Goal: Ask a question

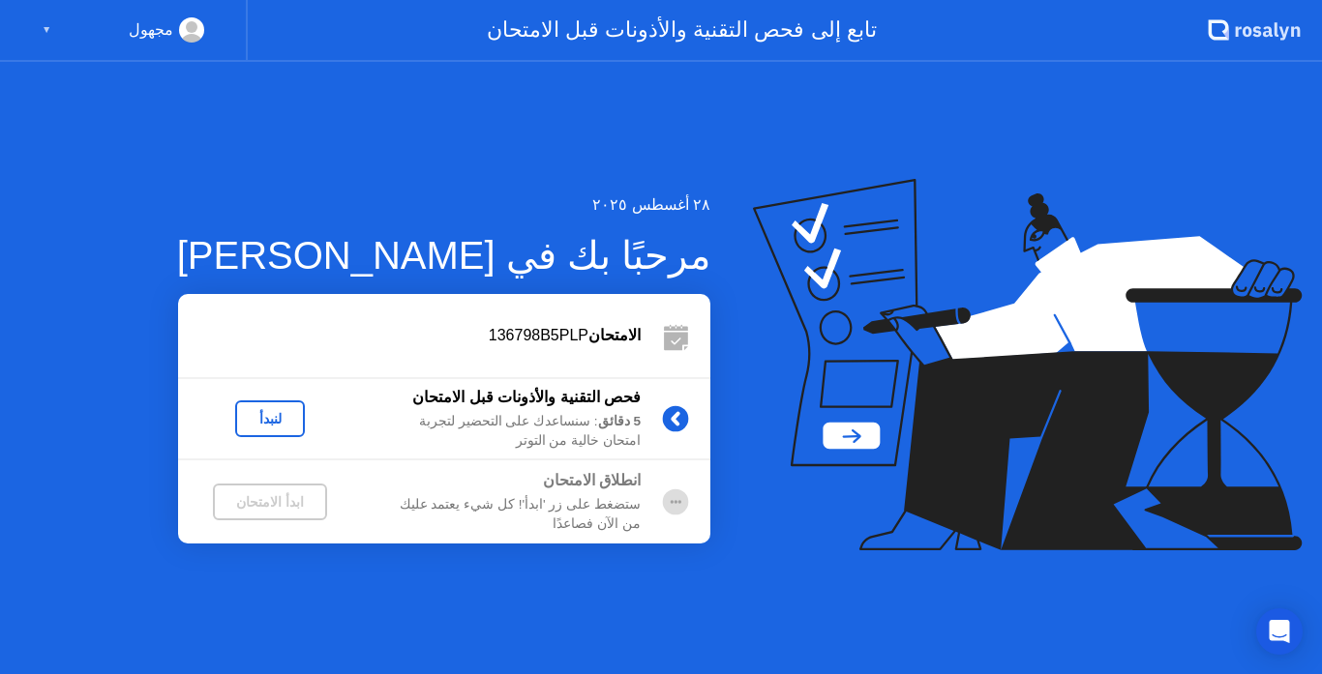
click at [50, 34] on div "▼" at bounding box center [47, 29] width 10 height 25
click at [159, 29] on div "مجهول" at bounding box center [151, 29] width 45 height 25
click at [40, 26] on div "مجهول ▼" at bounding box center [124, 31] width 248 height 62
click at [190, 15] on div "مجهول ▼" at bounding box center [124, 31] width 248 height 62
click at [186, 19] on rect at bounding box center [192, 29] width 32 height 28
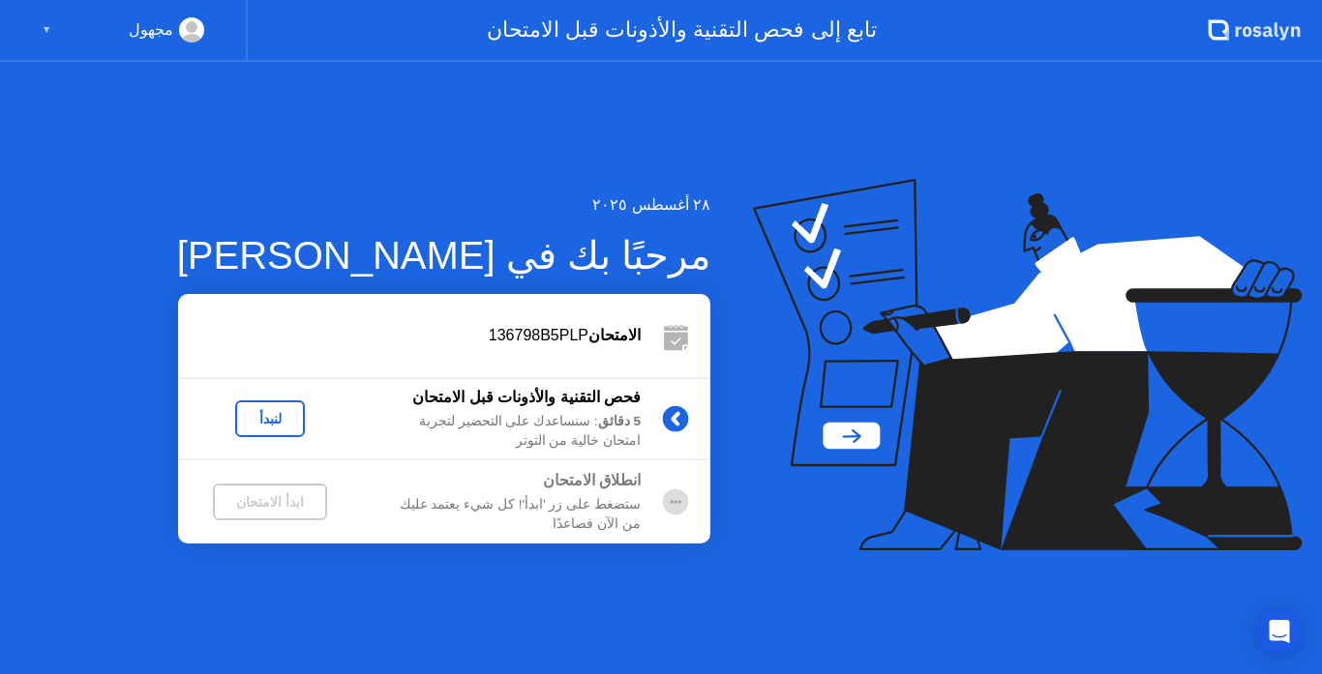
click at [284, 426] on div "لنبدأ" at bounding box center [270, 418] width 54 height 15
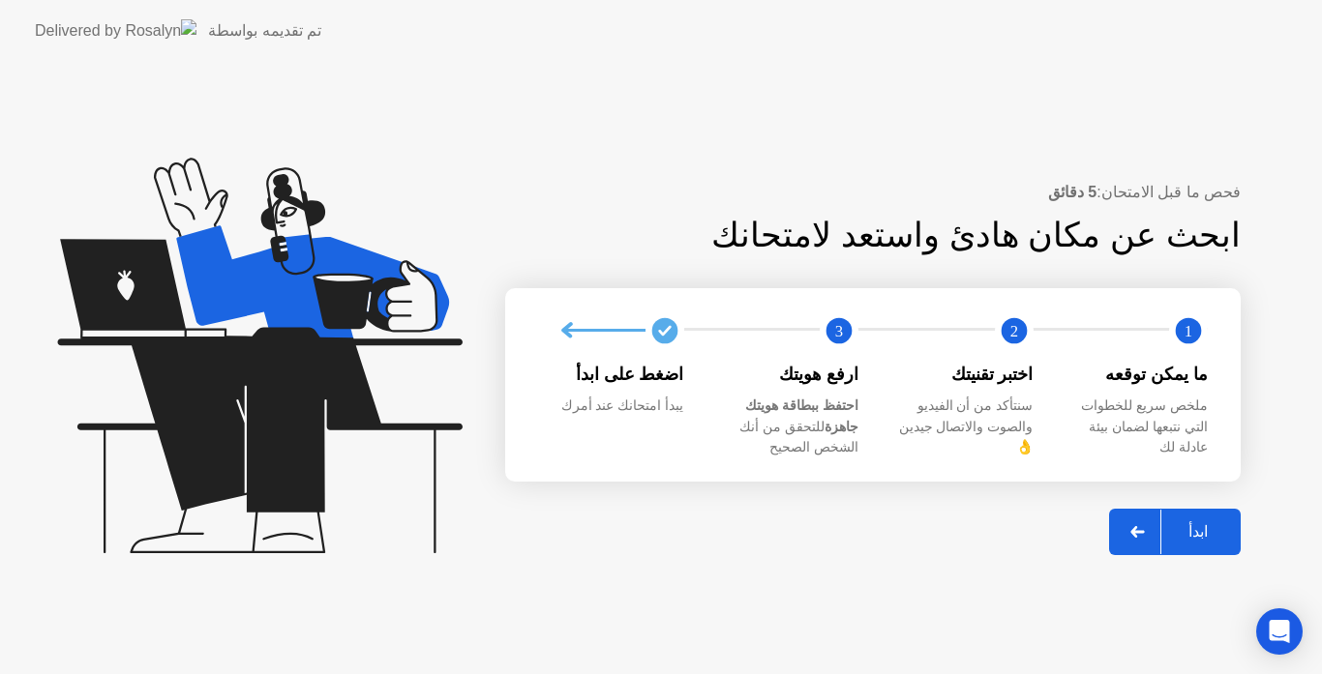
click at [166, 196] on icon at bounding box center [255, 364] width 499 height 495
click at [136, 202] on icon at bounding box center [255, 364] width 499 height 495
click at [369, 525] on icon at bounding box center [255, 364] width 499 height 495
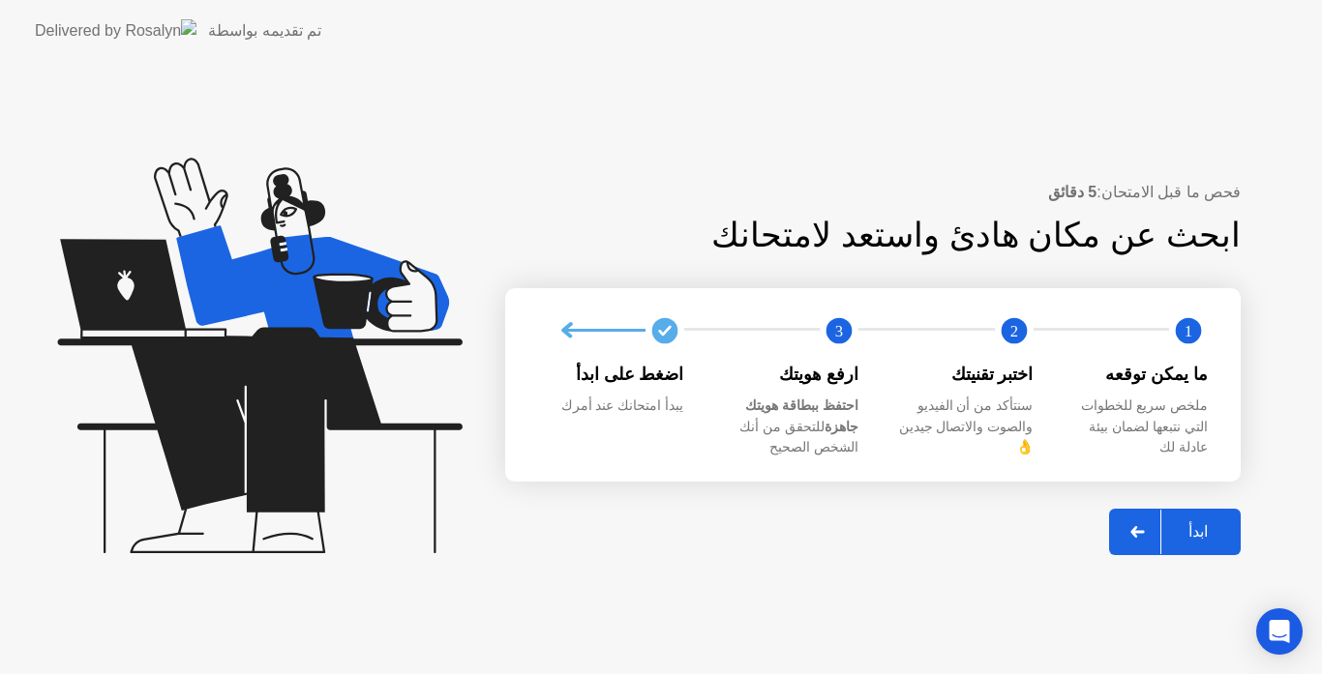
click at [369, 525] on icon at bounding box center [255, 364] width 499 height 495
click at [844, 579] on div "فحص ما قبل الامتحان: 5 دقائق ابحث عن مكان هادئ واستعد لامتحانك 1 2 3 ما يمكن تو…" at bounding box center [661, 368] width 1322 height 613
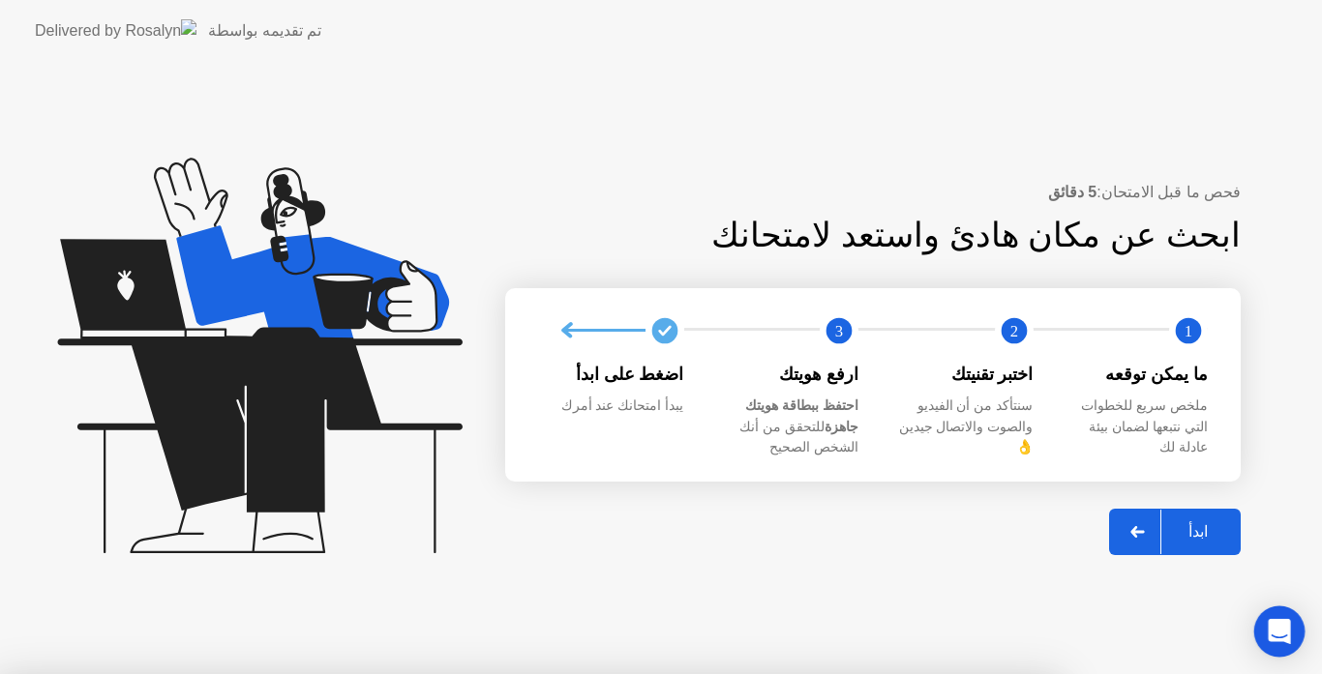
click at [1263, 623] on div "Open Intercom Messenger" at bounding box center [1279, 632] width 51 height 51
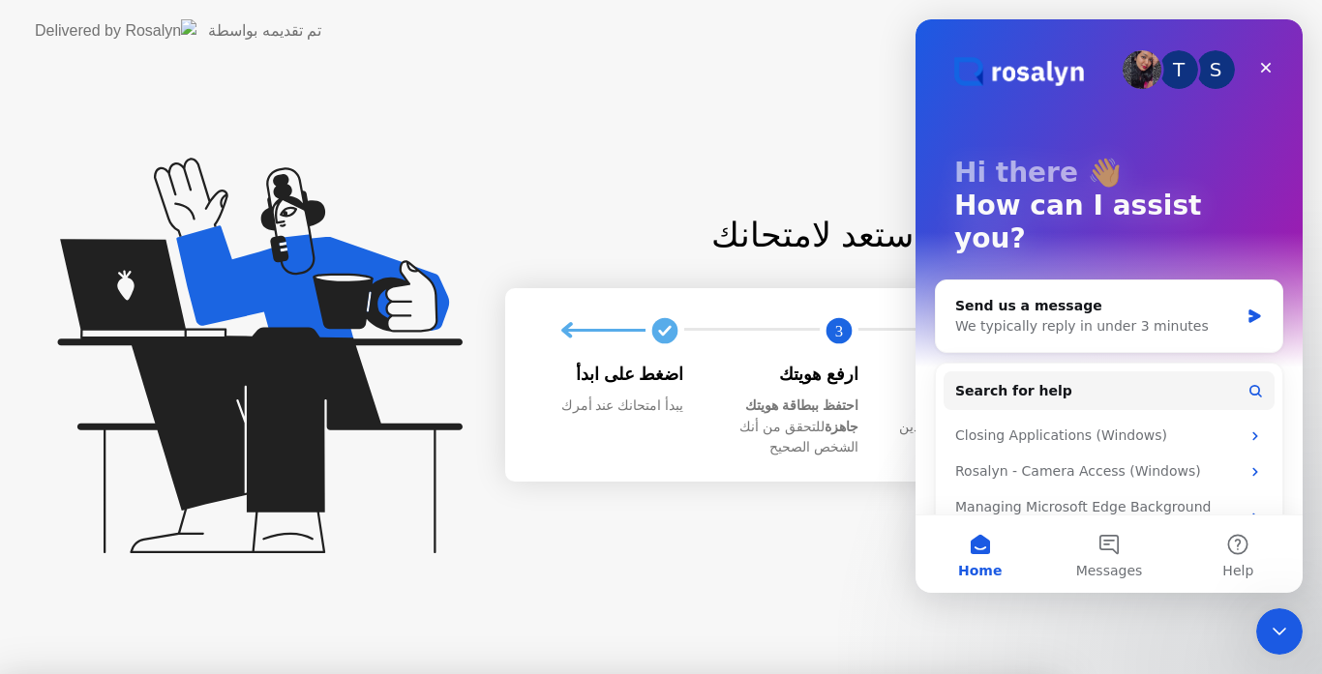
click at [1127, 70] on img "Intercom messenger" at bounding box center [1142, 69] width 39 height 39
click at [1238, 292] on div "Send us a message We typically reply in under 3 minutes" at bounding box center [1109, 317] width 346 height 72
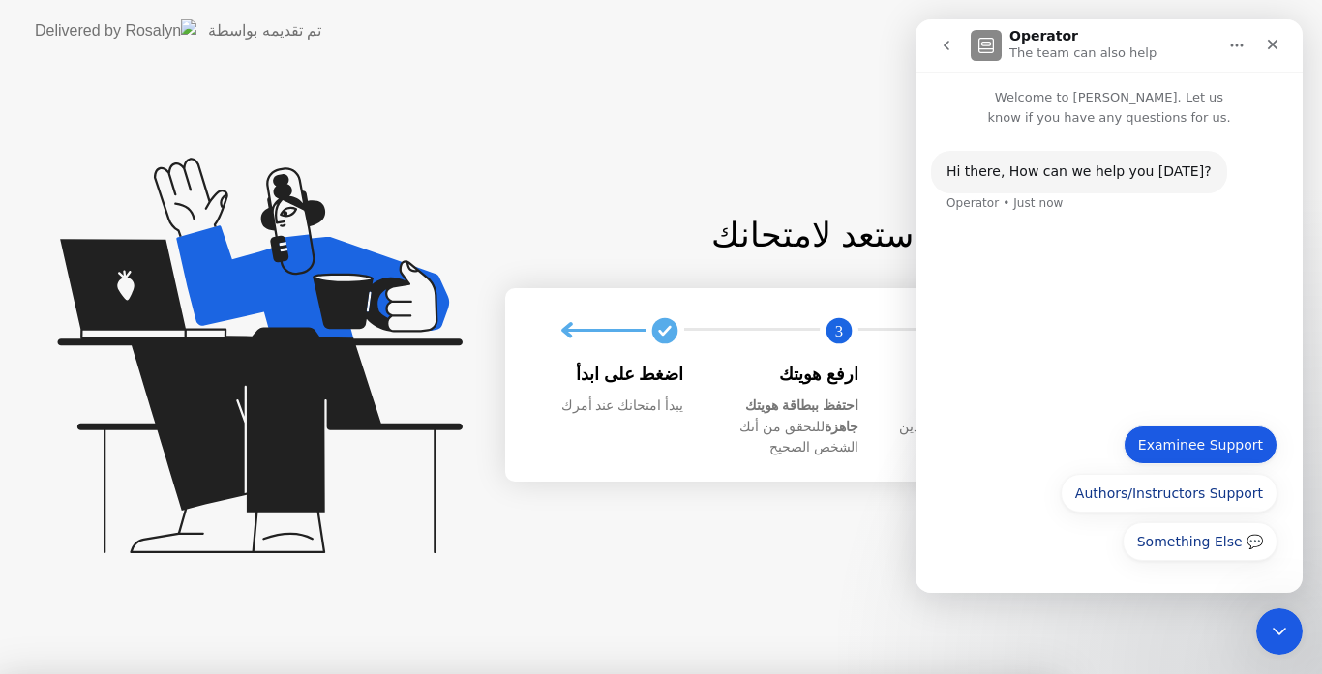
click at [1198, 444] on button "Examinee Support" at bounding box center [1201, 445] width 154 height 39
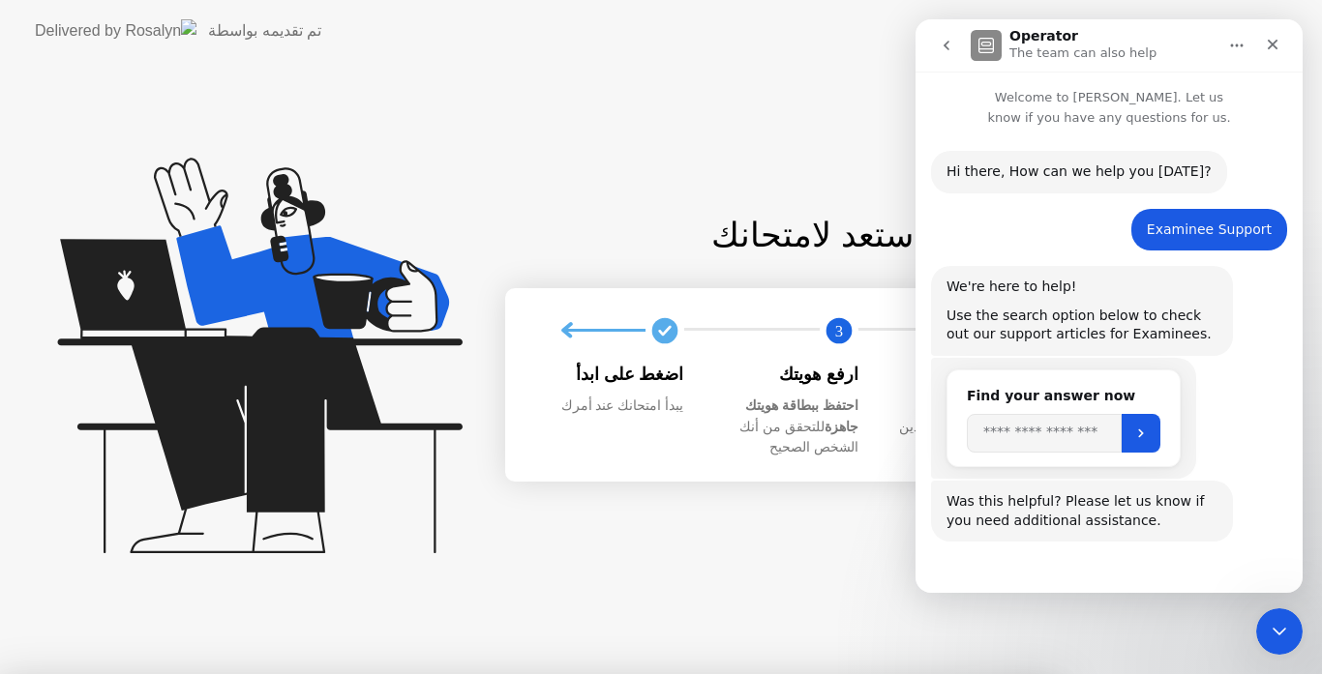
scroll to position [57, 0]
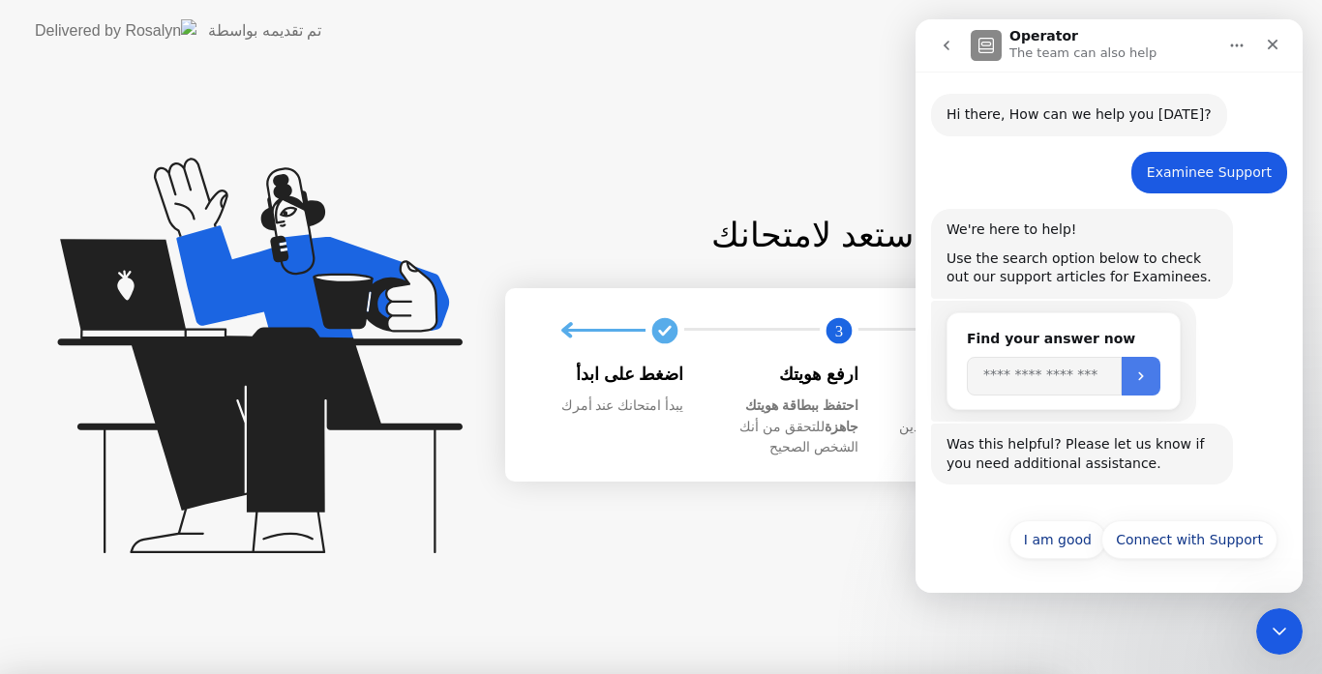
click at [1160, 391] on button "Submit" at bounding box center [1141, 376] width 39 height 39
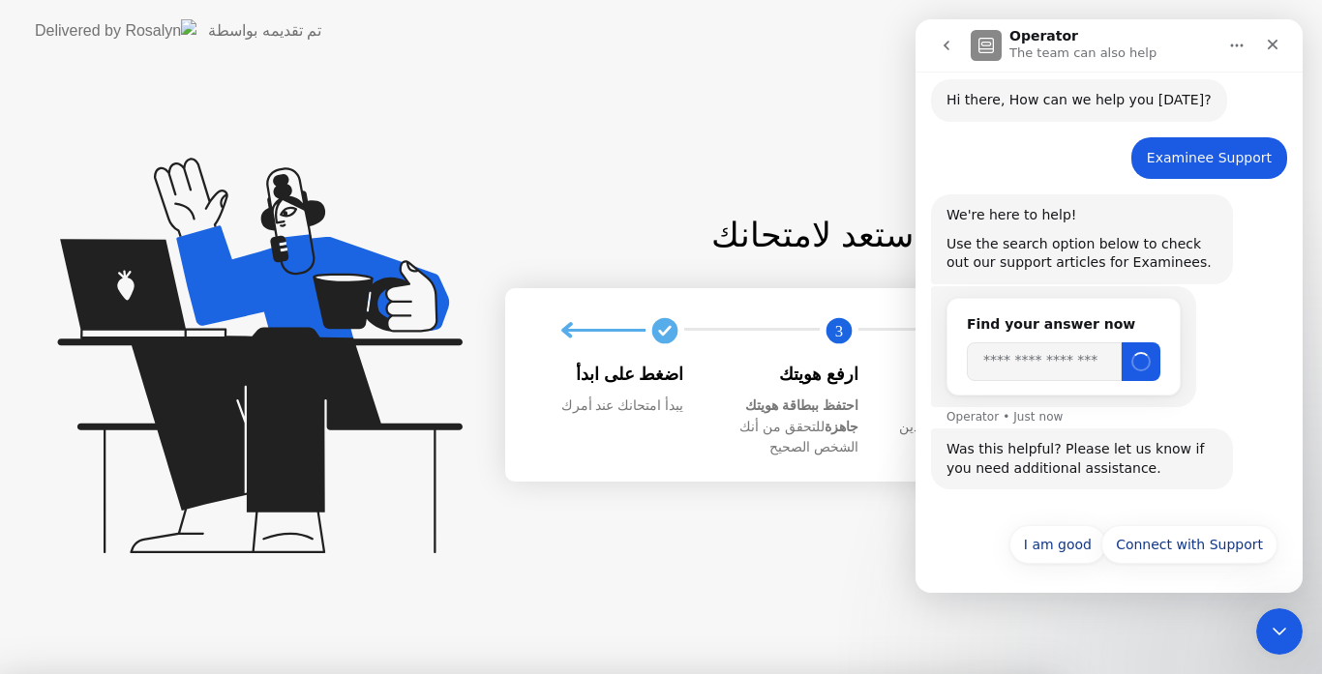
scroll to position [76, 0]
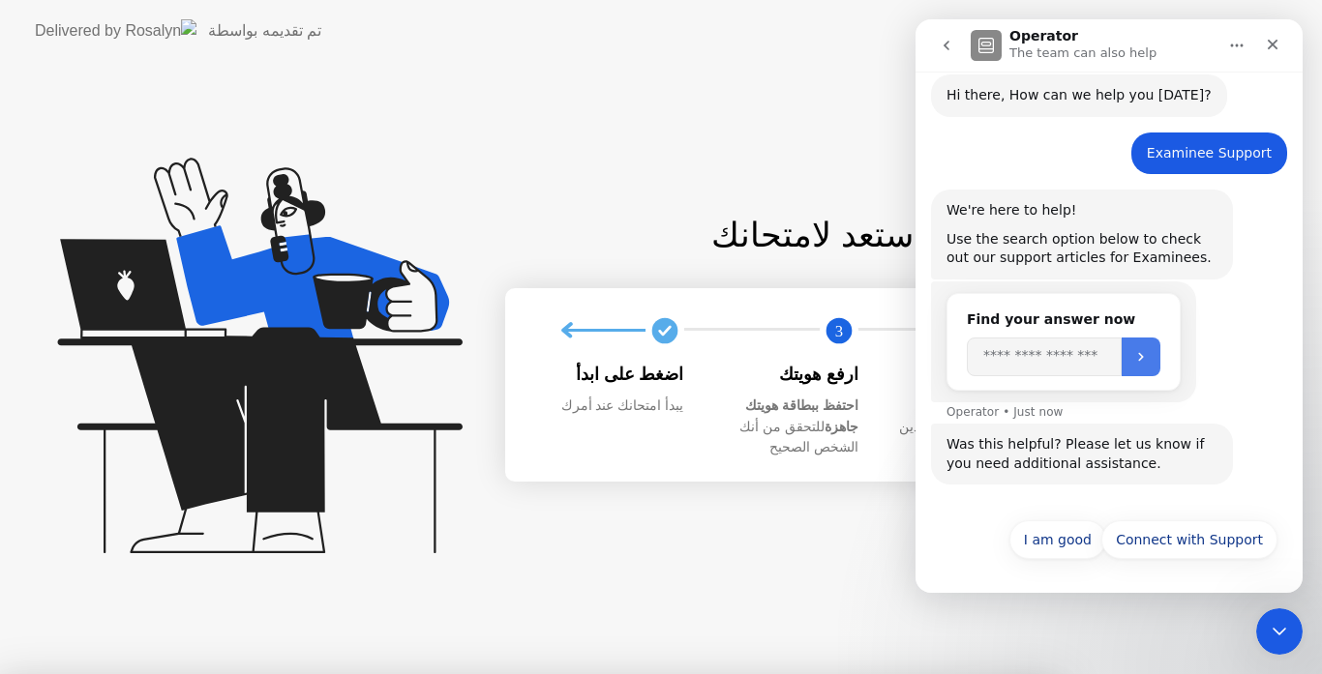
click at [1160, 352] on button "Submit" at bounding box center [1141, 357] width 39 height 39
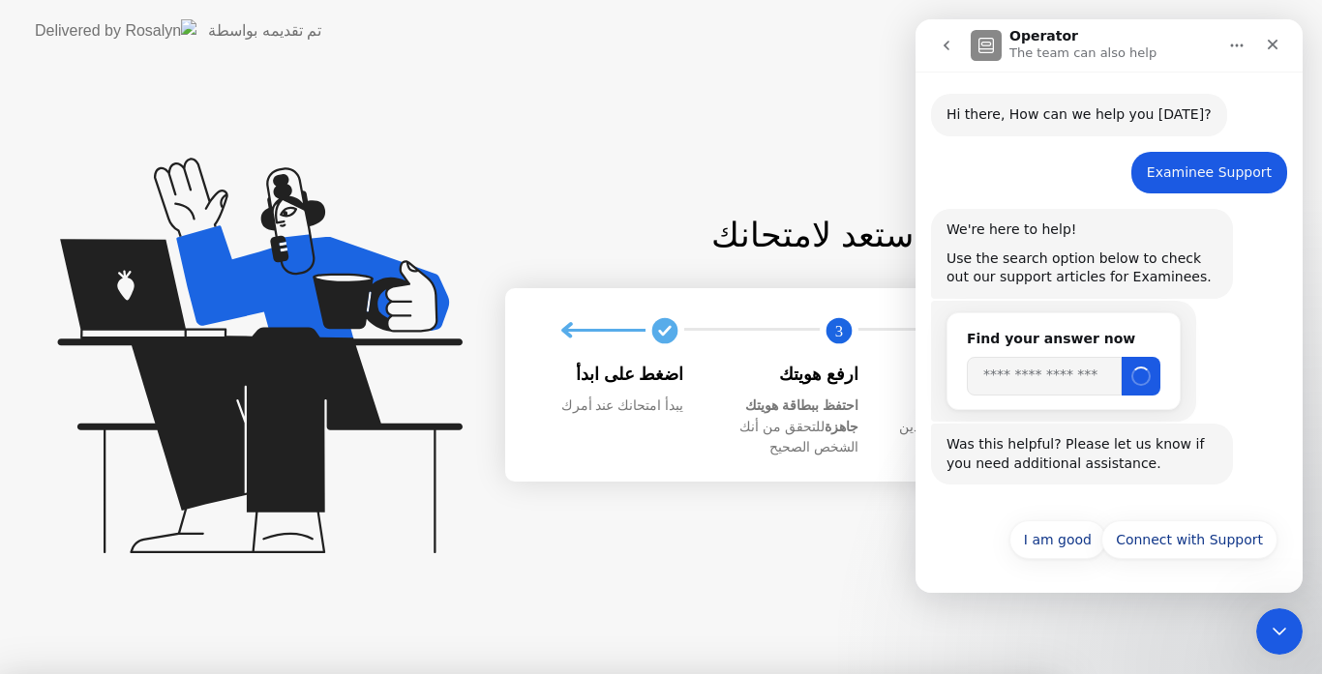
scroll to position [57, 0]
click at [1268, 54] on div "Close" at bounding box center [1272, 44] width 35 height 35
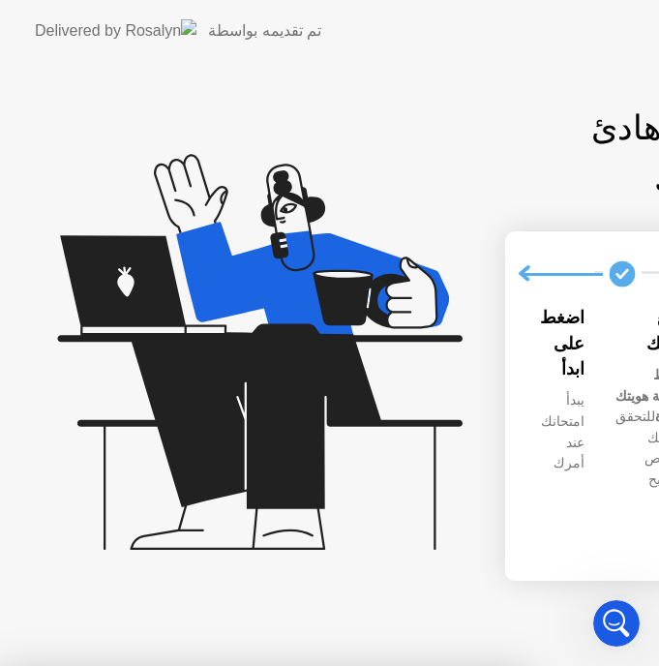
scroll to position [66, 0]
